Goal: Find specific page/section: Find specific page/section

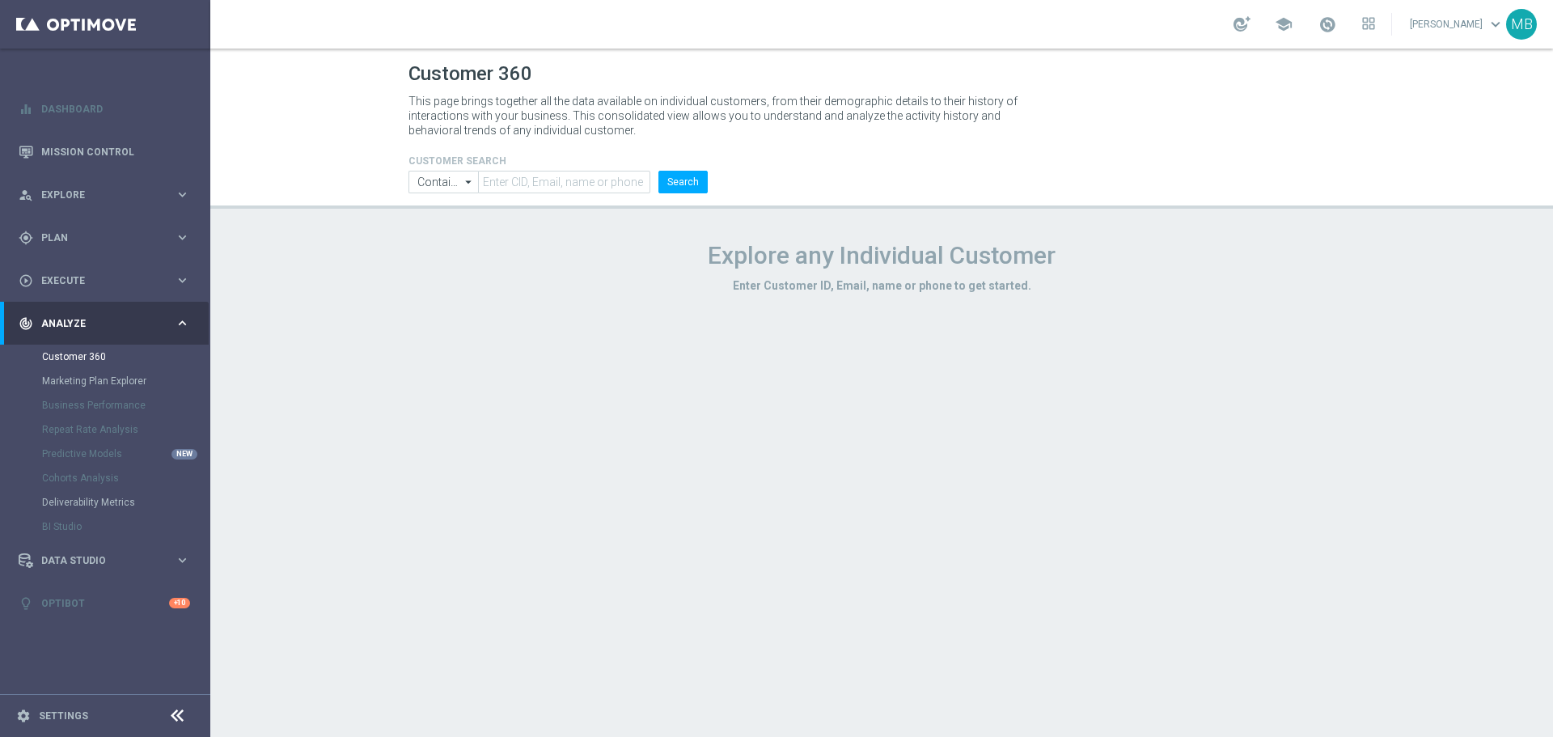
click at [530, 167] on form "CUSTOMER SEARCH Contains Contains arrow_drop_down Show Selected 0 of NaN Contai…" at bounding box center [557, 174] width 299 height 38
click at [540, 178] on input "text" at bounding box center [564, 182] width 172 height 23
paste input "2219836"
type input "2219836"
click at [687, 183] on button "Search" at bounding box center [682, 182] width 49 height 23
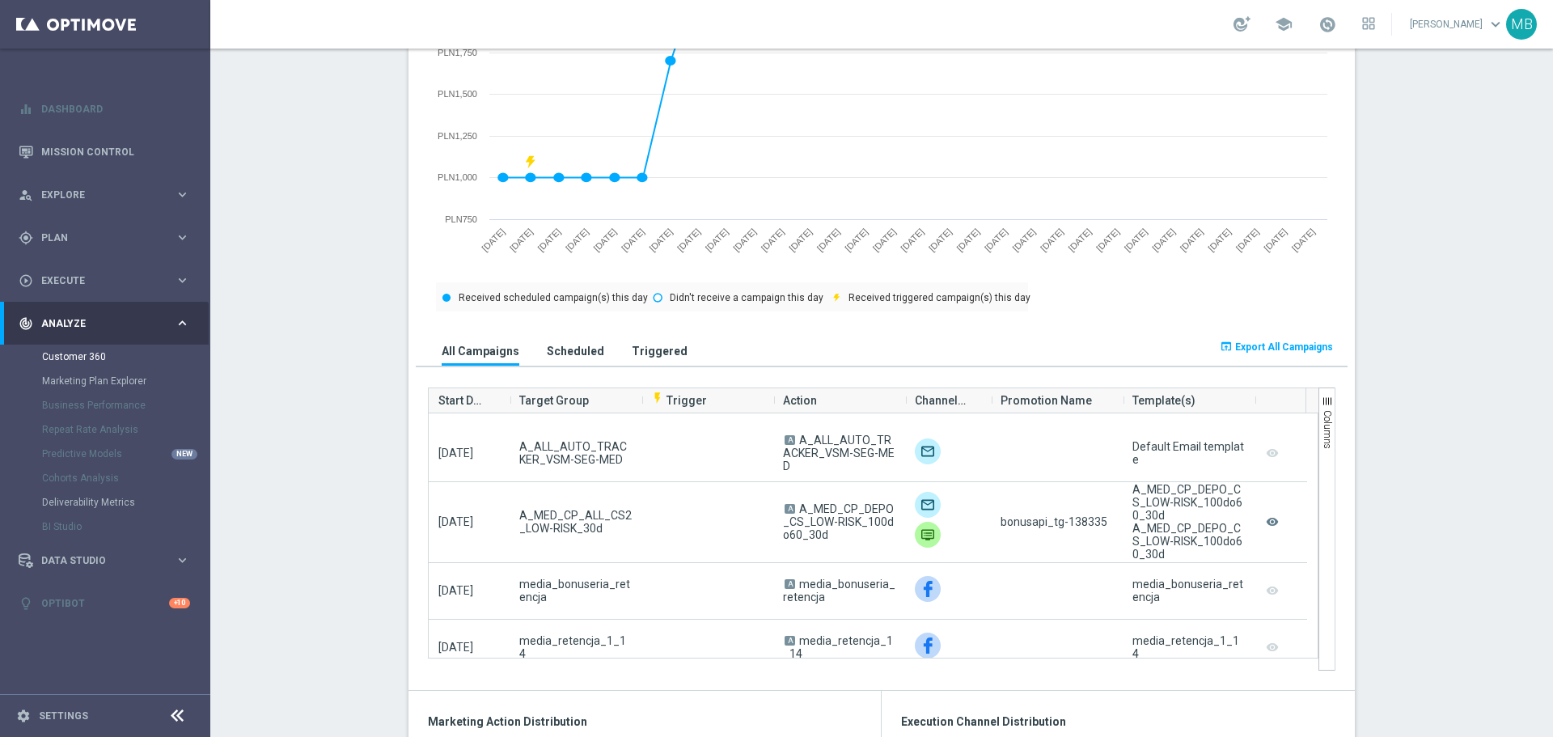
scroll to position [566, 0]
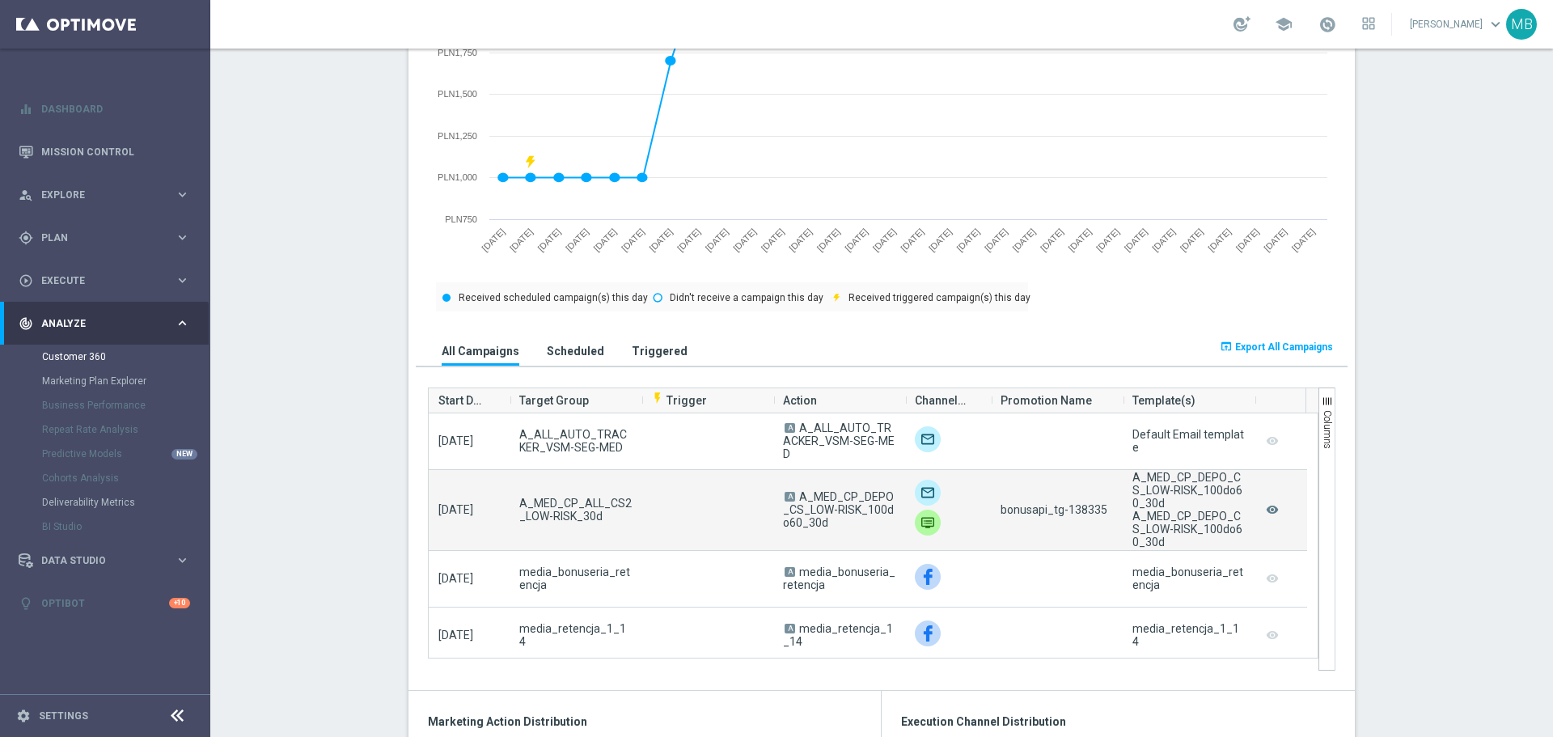
click at [1077, 515] on span "bonusapi_tg-138335" at bounding box center [1053, 509] width 107 height 13
copy span "138335"
